Goal: Task Accomplishment & Management: Use online tool/utility

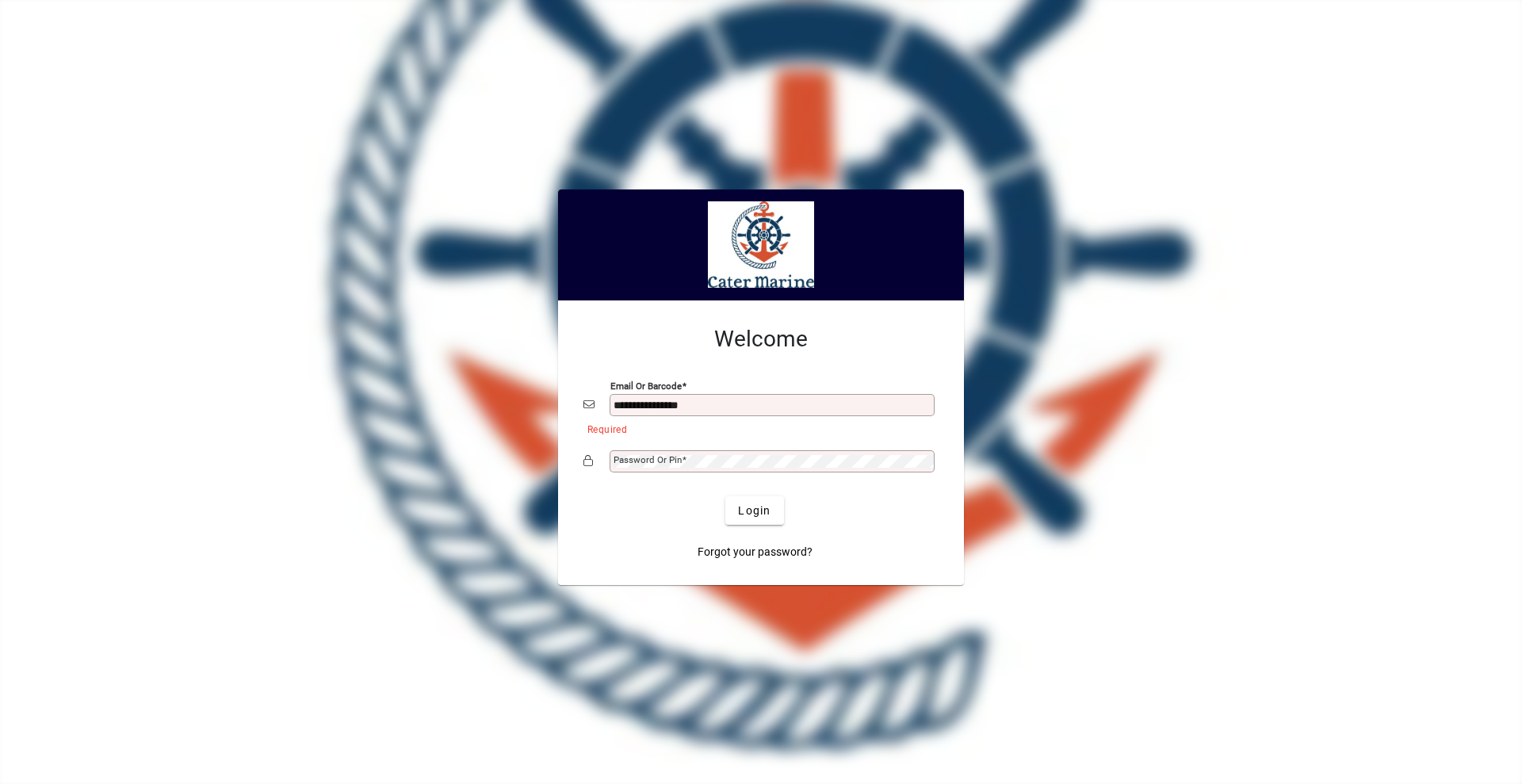
type input "**********"
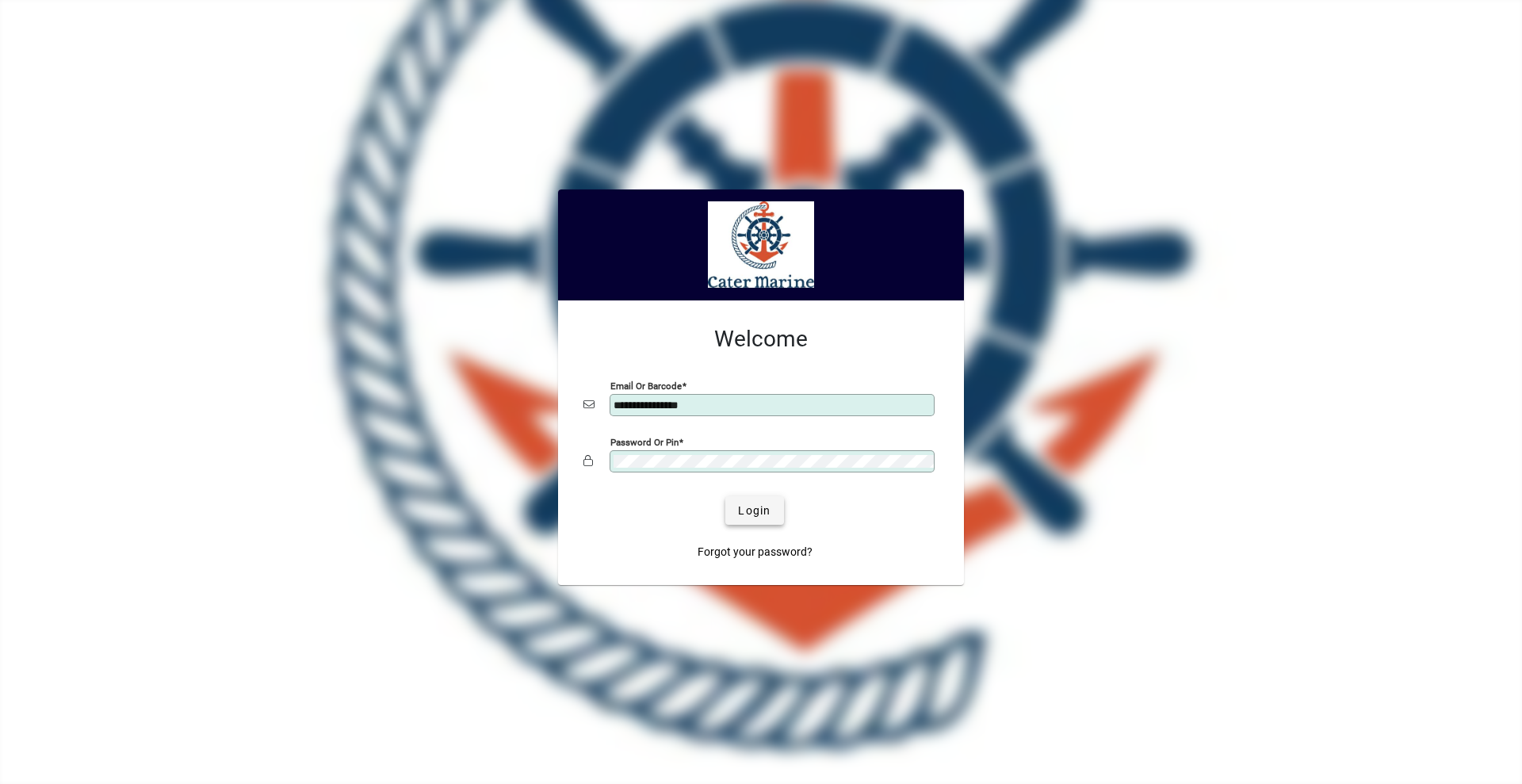
click at [751, 506] on span "Login" at bounding box center [754, 511] width 33 height 17
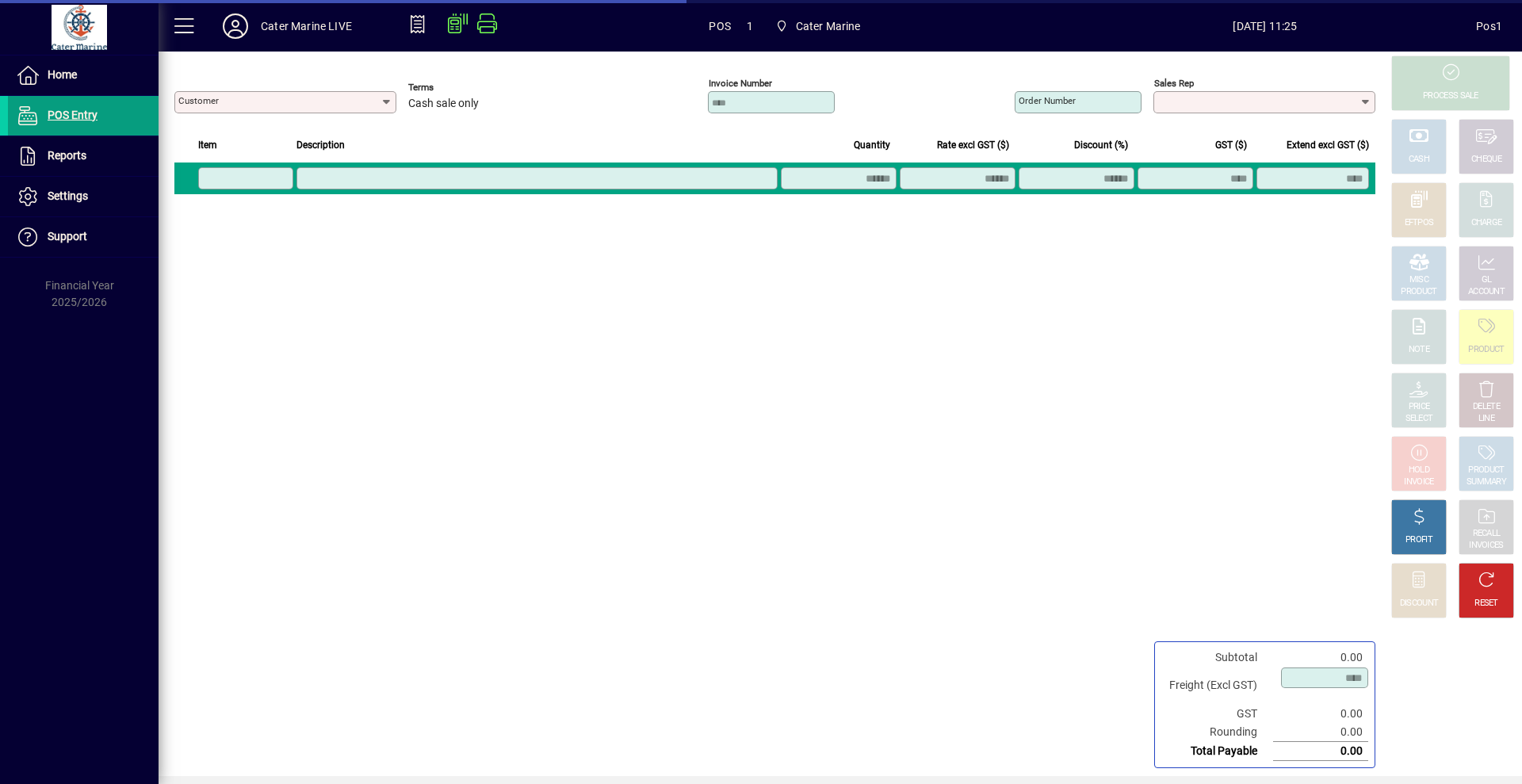
type input "**********"
